Goal: Transaction & Acquisition: Purchase product/service

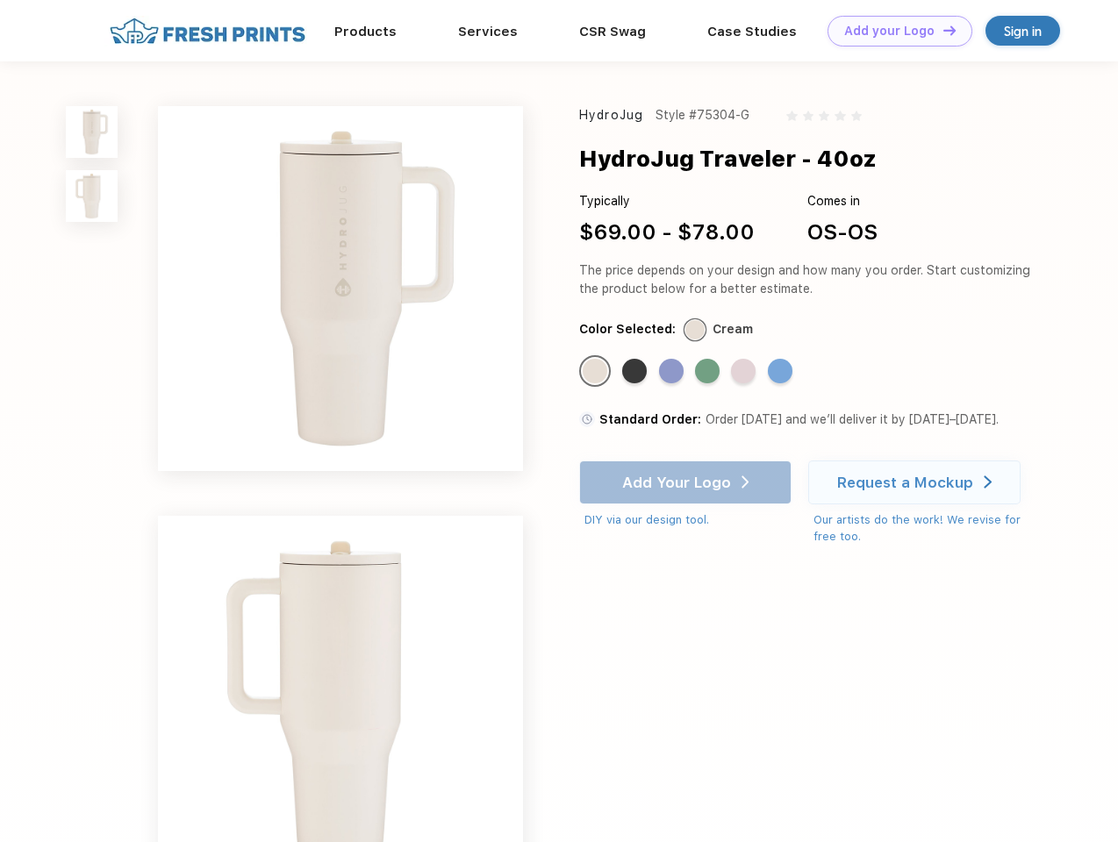
click at [893, 31] on link "Add your Logo Design Tool" at bounding box center [900, 31] width 145 height 31
click at [0, 0] on div "Design Tool" at bounding box center [0, 0] width 0 height 0
click at [942, 30] on link "Add your Logo Design Tool" at bounding box center [900, 31] width 145 height 31
click at [92, 132] on img at bounding box center [92, 132] width 52 height 52
click at [92, 197] on img at bounding box center [92, 196] width 52 height 52
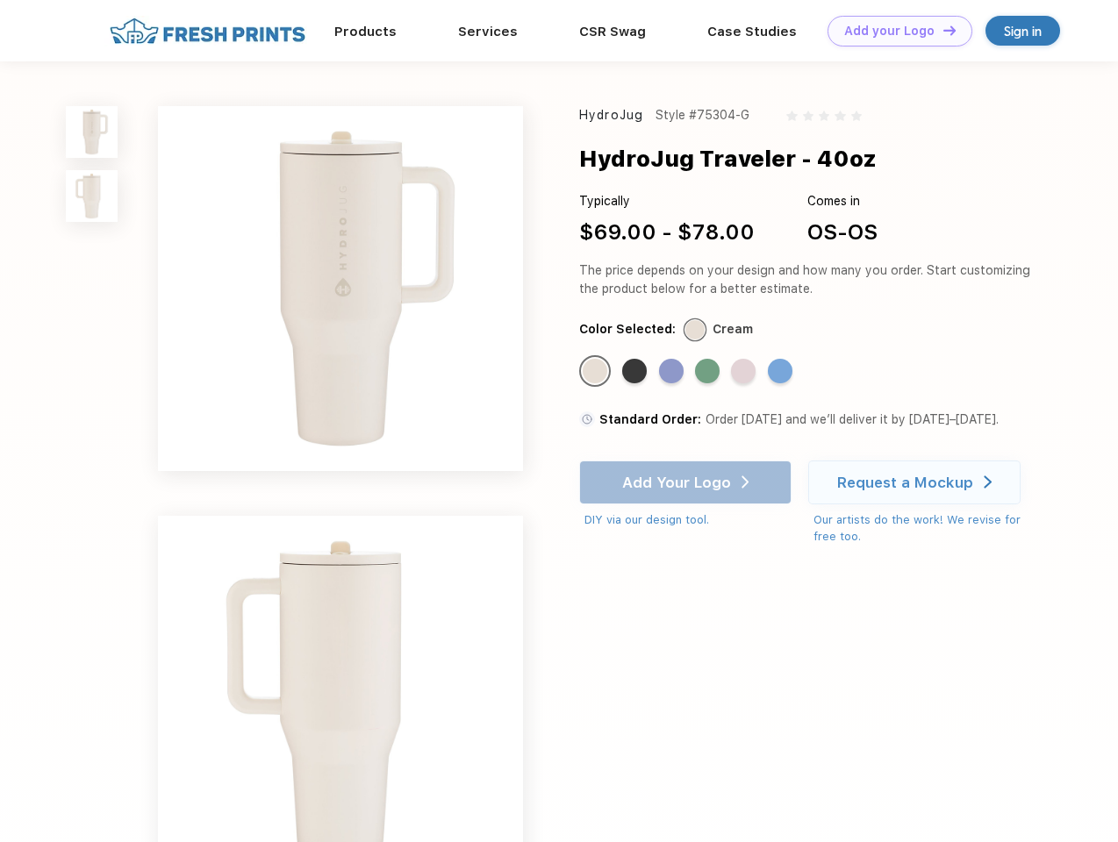
click at [597, 372] on div "Standard Color" at bounding box center [595, 371] width 25 height 25
click at [636, 372] on div "Standard Color" at bounding box center [634, 371] width 25 height 25
click at [673, 372] on div "Standard Color" at bounding box center [671, 371] width 25 height 25
click at [709, 372] on div "Standard Color" at bounding box center [707, 371] width 25 height 25
click at [745, 372] on div "Standard Color" at bounding box center [743, 371] width 25 height 25
